Goal: Task Accomplishment & Management: Use online tool/utility

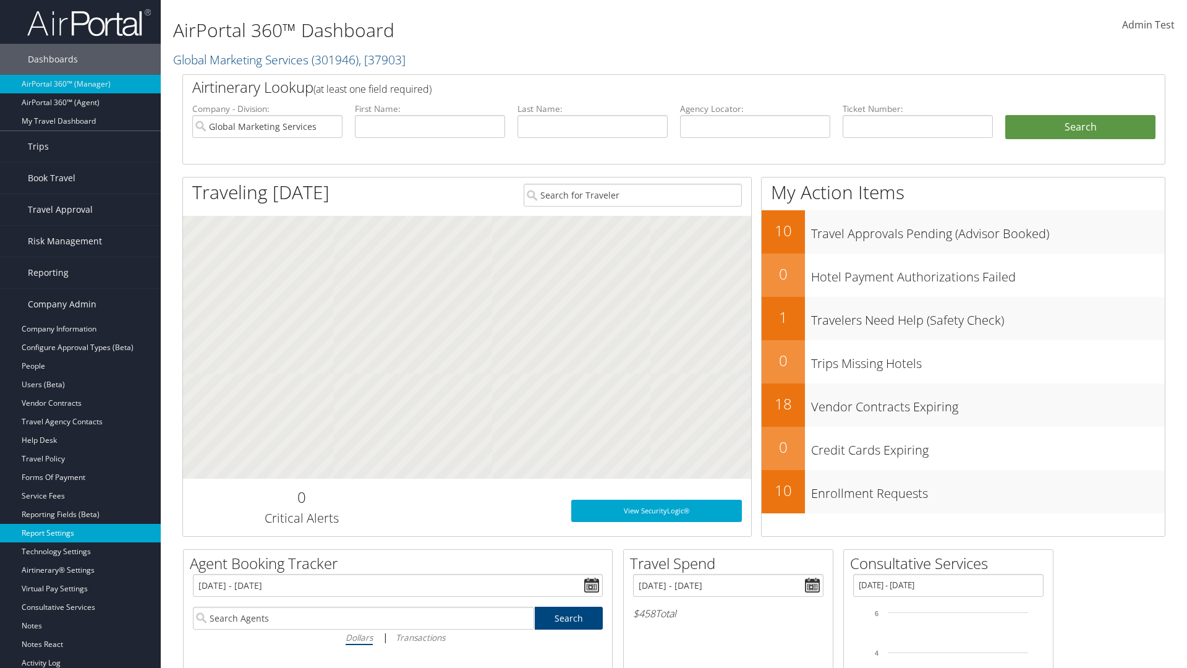
click at [80, 533] on link "Report Settings" at bounding box center [80, 533] width 161 height 19
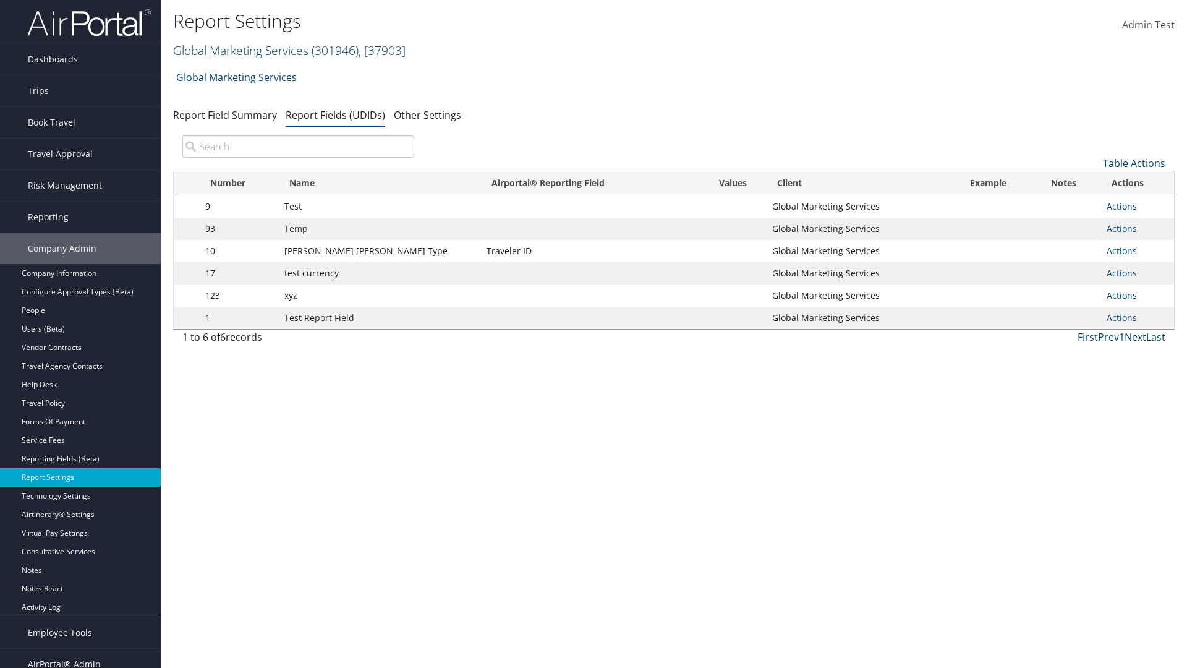
click at [239, 50] on link "Global Marketing Services ( 301946 ) , [ 37903 ]" at bounding box center [289, 50] width 232 height 17
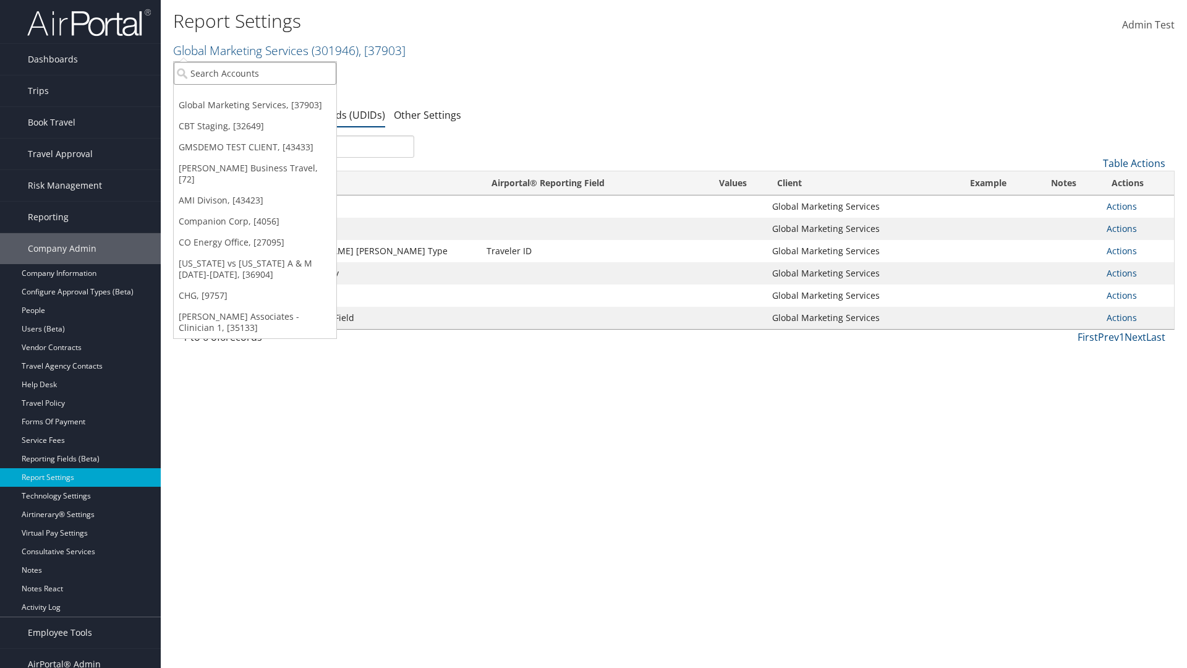
click at [255, 73] on input "search" at bounding box center [255, 73] width 163 height 23
type input "Global Marketing Services"
click at [267, 96] on div "Global Marketing Services (301946), [37903]" at bounding box center [266, 95] width 199 height 11
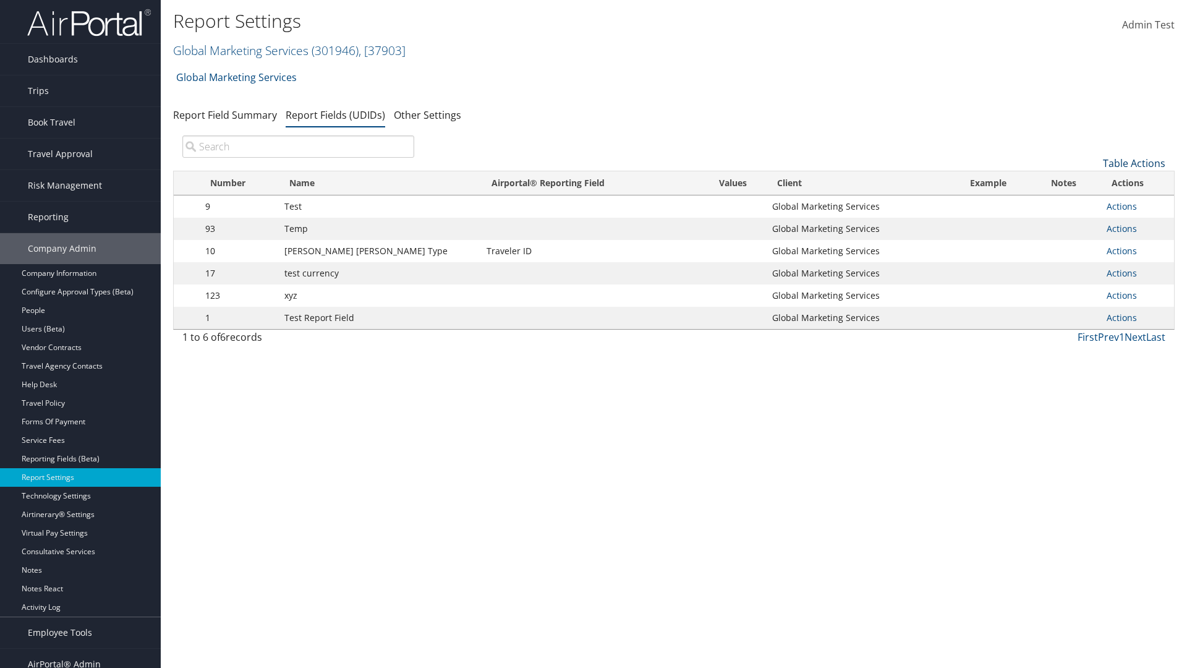
click at [1134, 163] on link "Table Actions" at bounding box center [1134, 163] width 62 height 14
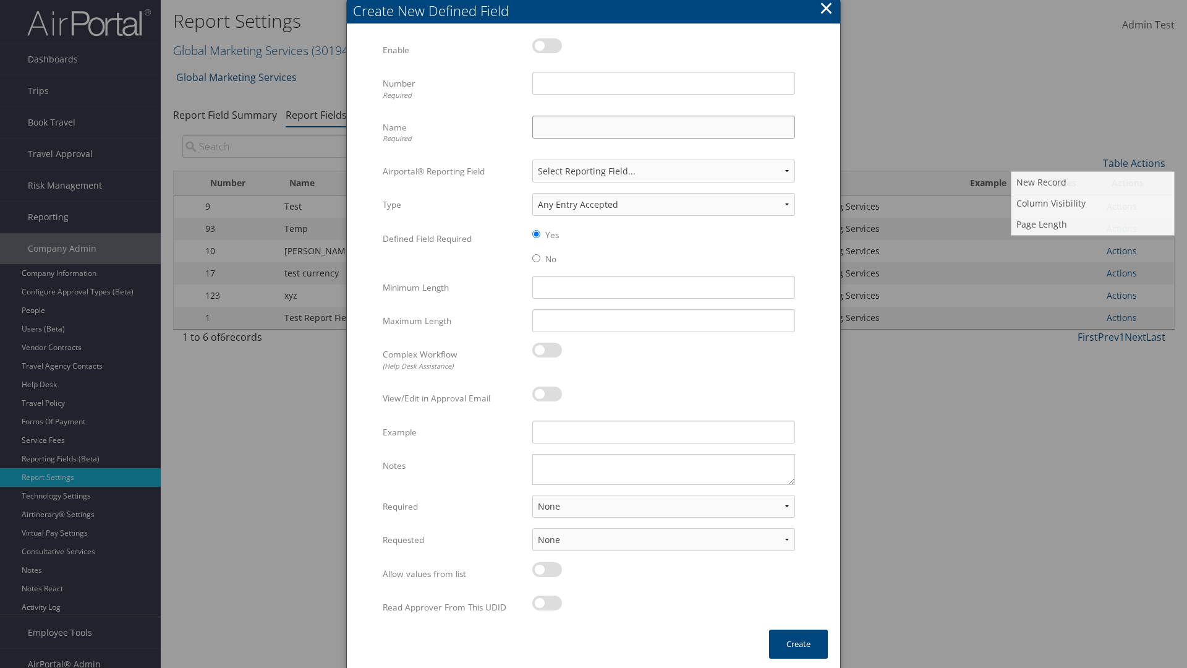
click at [663, 127] on input "Name Required" at bounding box center [663, 127] width 263 height 23
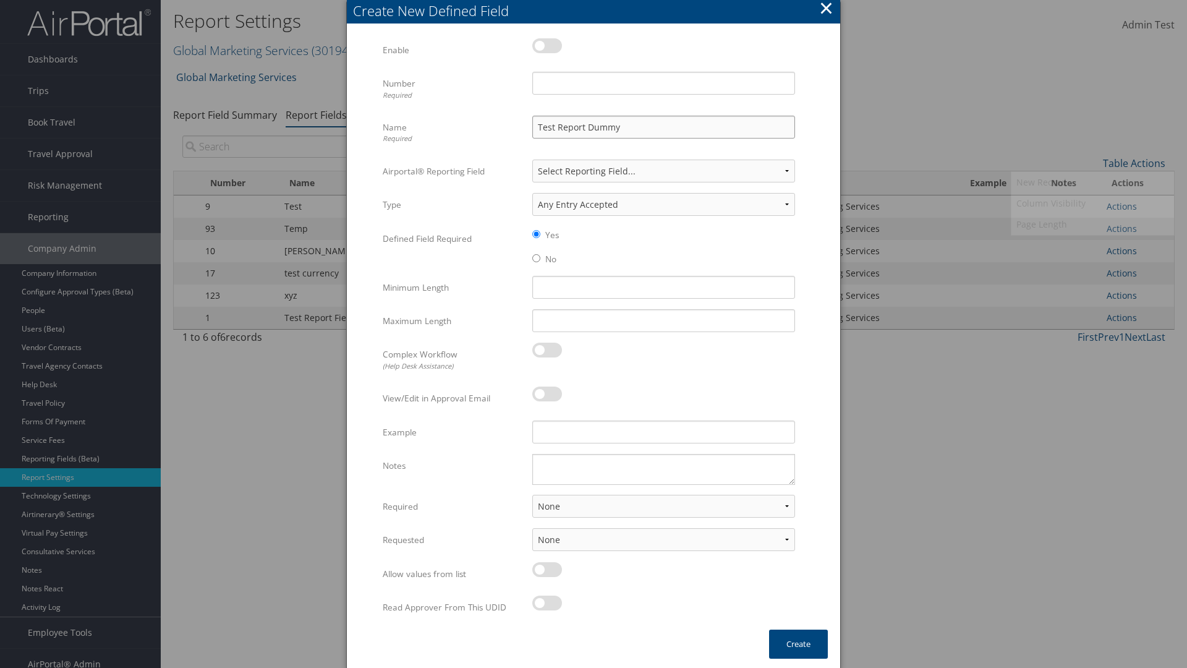
type input "Test Report Dummy"
click at [663, 83] on input "Number Required" at bounding box center [663, 83] width 263 height 23
type input "1"
click at [798, 644] on button "Create" at bounding box center [798, 643] width 59 height 29
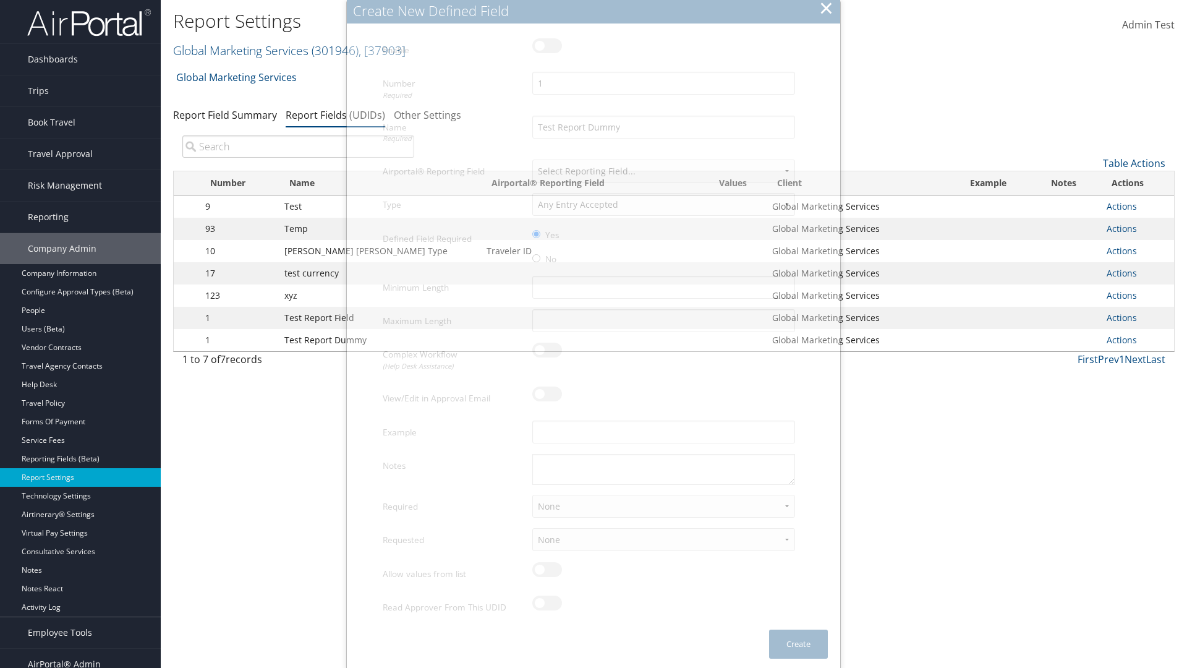
click at [1135, 340] on td "Actions Update Report Field Values Upload Report Field Values Edit Delete" at bounding box center [1138, 340] width 74 height 22
